Goal: Information Seeking & Learning: Find specific fact

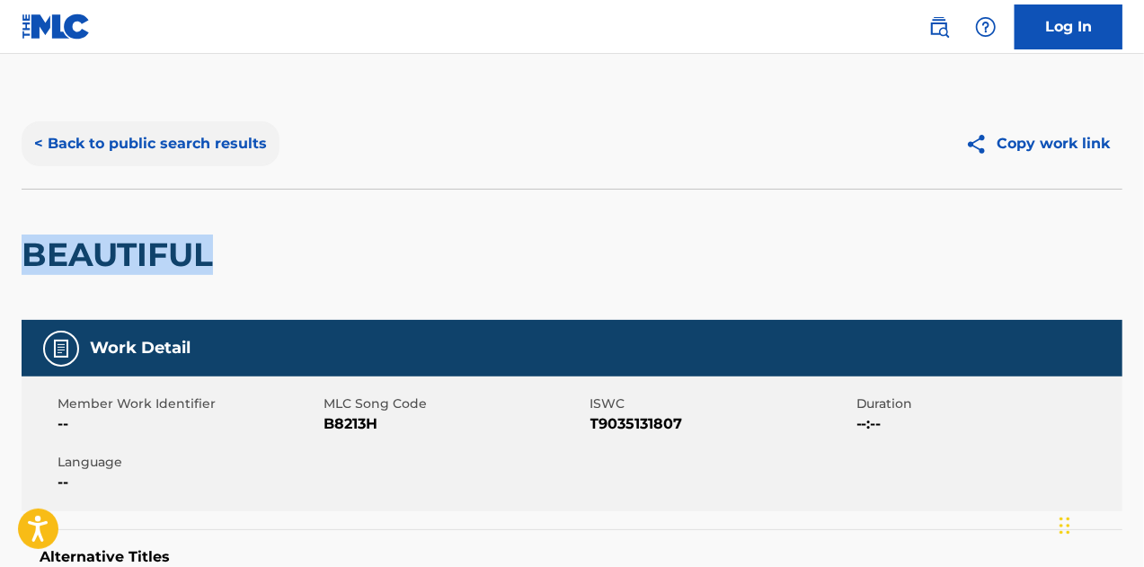
click at [106, 138] on button "< Back to public search results" at bounding box center [151, 143] width 258 height 45
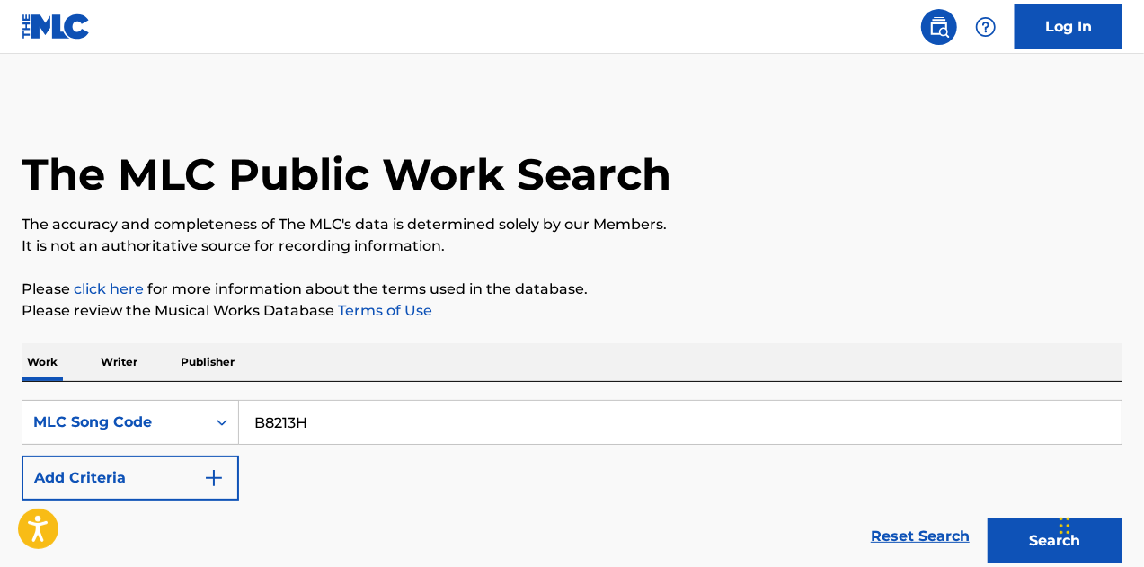
scroll to position [307, 0]
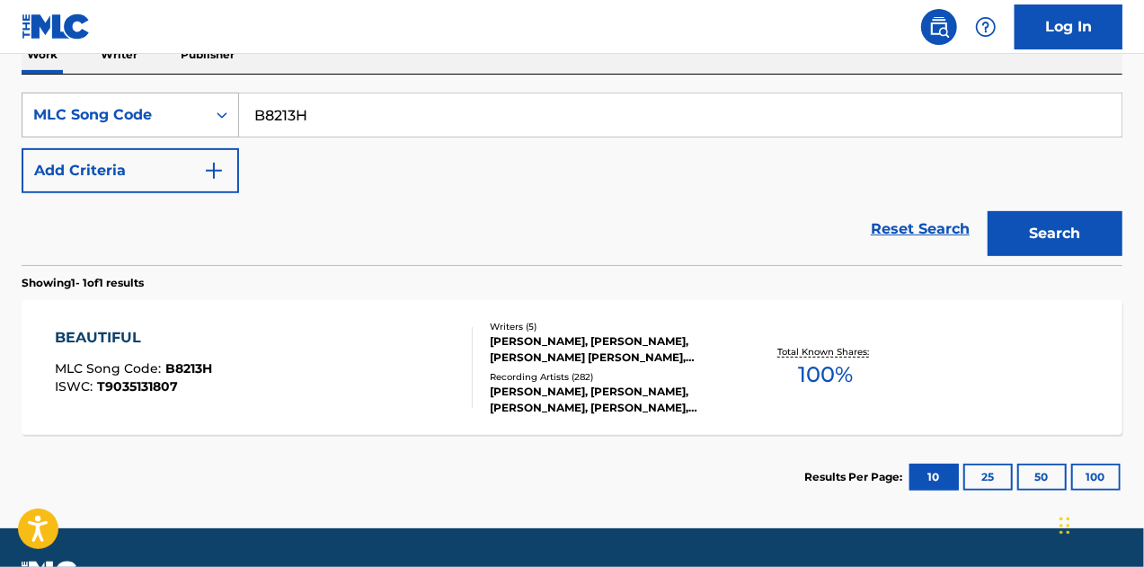
drag, startPoint x: 253, startPoint y: 105, endPoint x: 224, endPoint y: 105, distance: 29.7
click at [224, 105] on div "SearchWithCriteriaacdcca5c-581c-4151-96ae-df9f560de334 MLC Song Code B8213H" at bounding box center [572, 115] width 1101 height 45
paste input "11977"
type input "B11977"
click at [1045, 229] on button "Search" at bounding box center [1055, 233] width 135 height 45
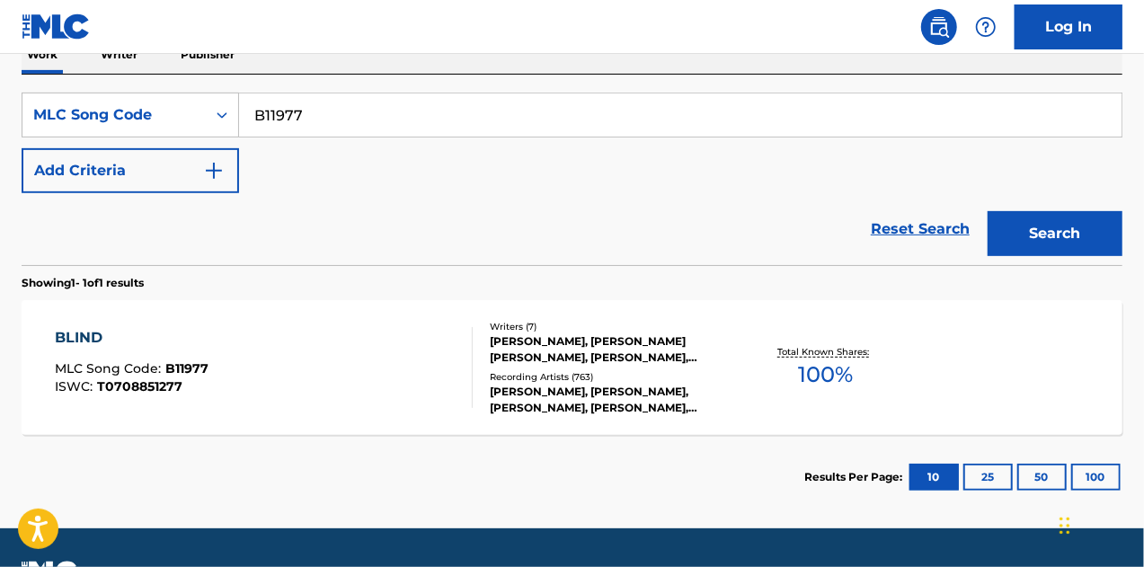
click at [595, 340] on div "[PERSON_NAME], [PERSON_NAME] [PERSON_NAME], [PERSON_NAME], [PERSON_NAME], [PERS…" at bounding box center [612, 349] width 244 height 32
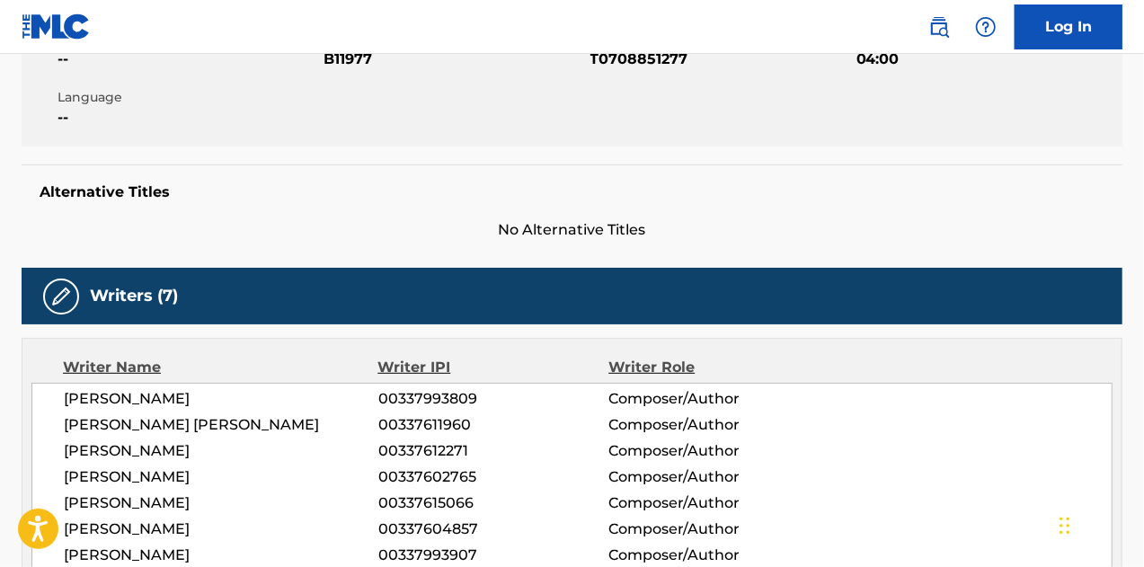
scroll to position [539, 0]
